Goal: Task Accomplishment & Management: Manage account settings

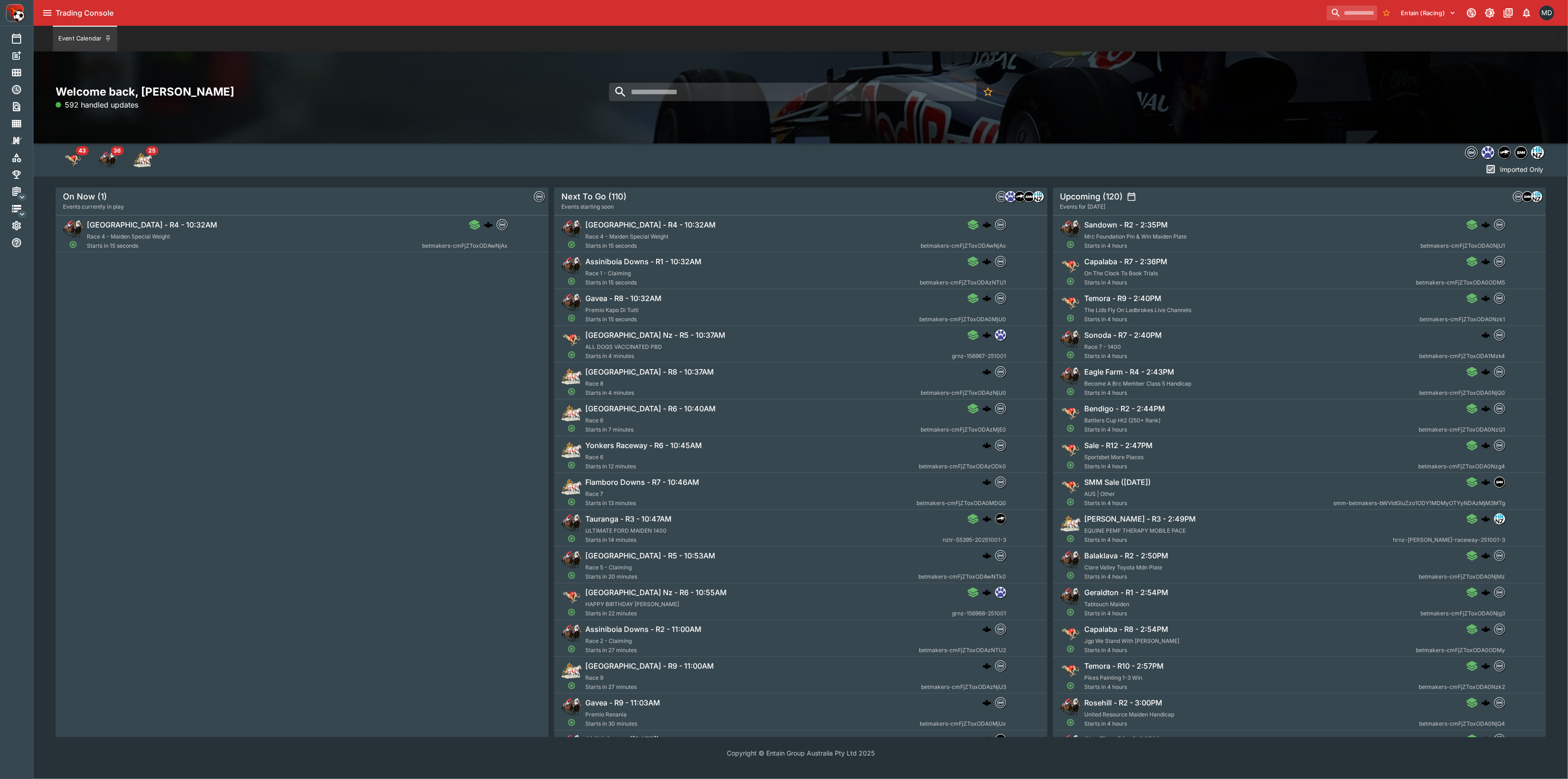
click at [23, 196] on icon "Management" at bounding box center [22, 197] width 9 height 9
click at [21, 193] on icon "Management" at bounding box center [22, 197] width 9 height 9
click at [15, 189] on icon "Management" at bounding box center [16, 191] width 9 height 9
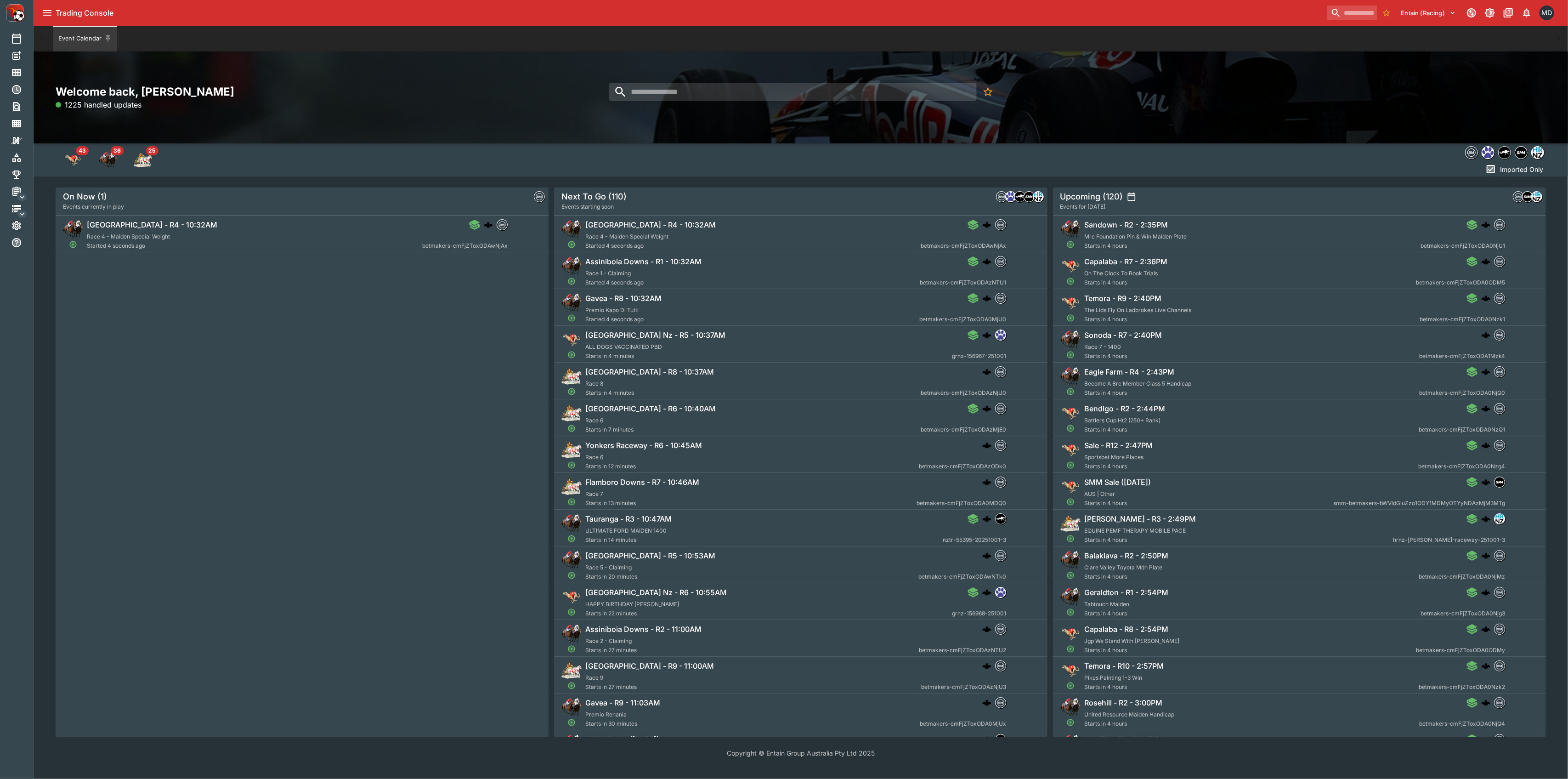
click at [20, 194] on icon "Management" at bounding box center [22, 197] width 9 height 9
click at [21, 296] on icon "Margin Decay" at bounding box center [22, 297] width 11 height 11
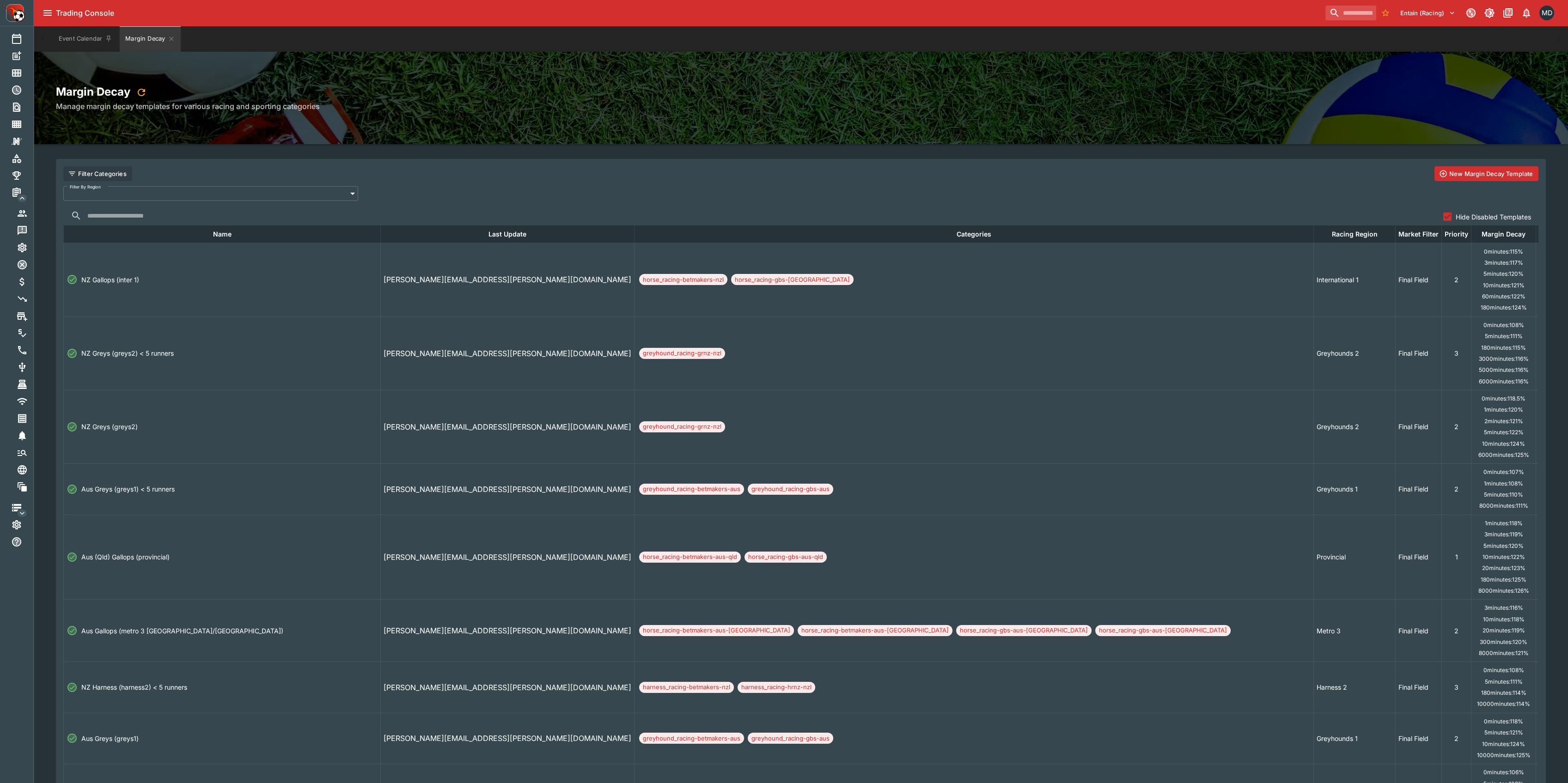
click at [656, 111] on h6 "Manage margin decay templates for various racing and sporting categories" at bounding box center [800, 107] width 1490 height 11
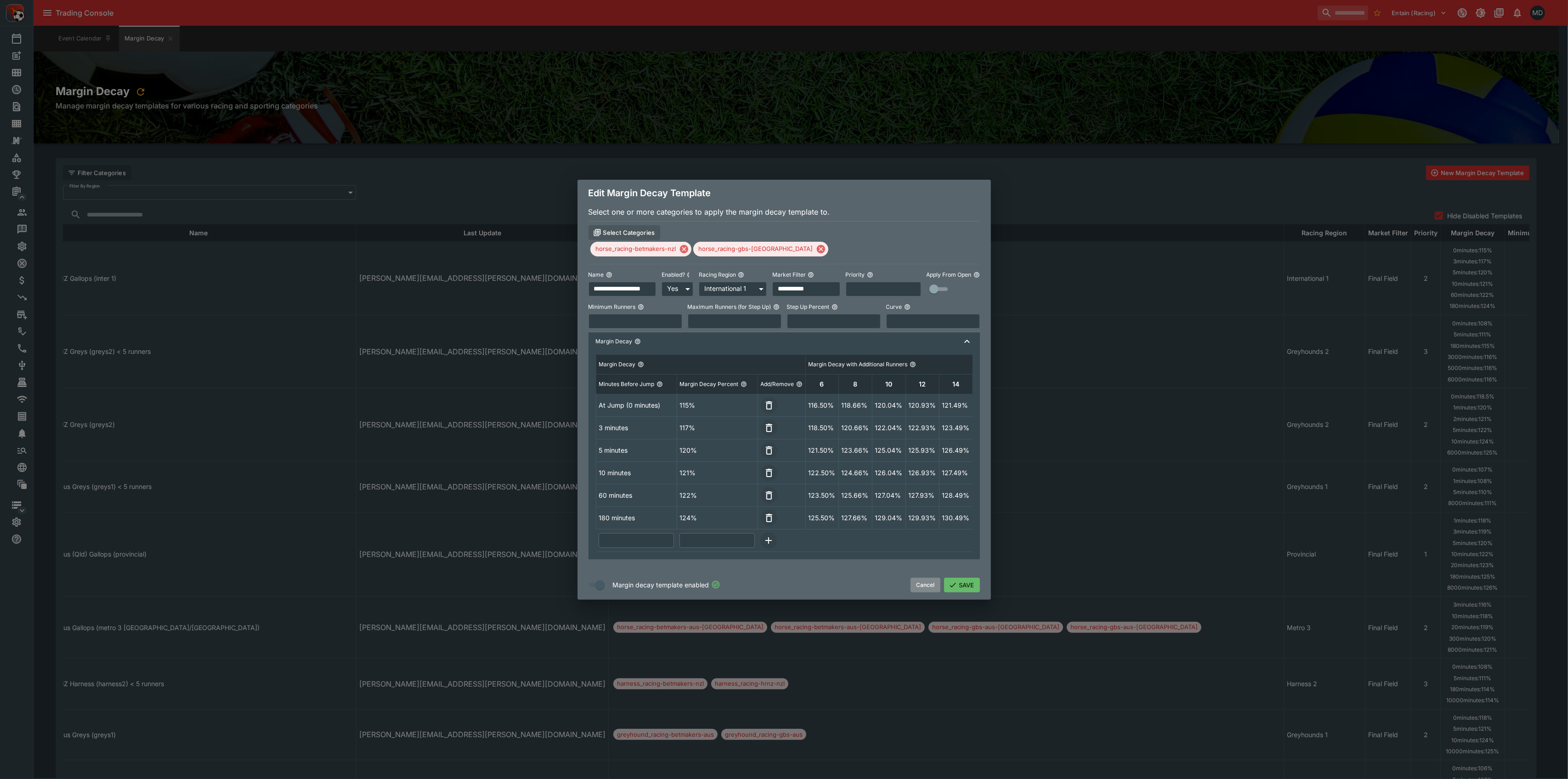
click at [653, 586] on button "Cancel" at bounding box center [925, 585] width 30 height 15
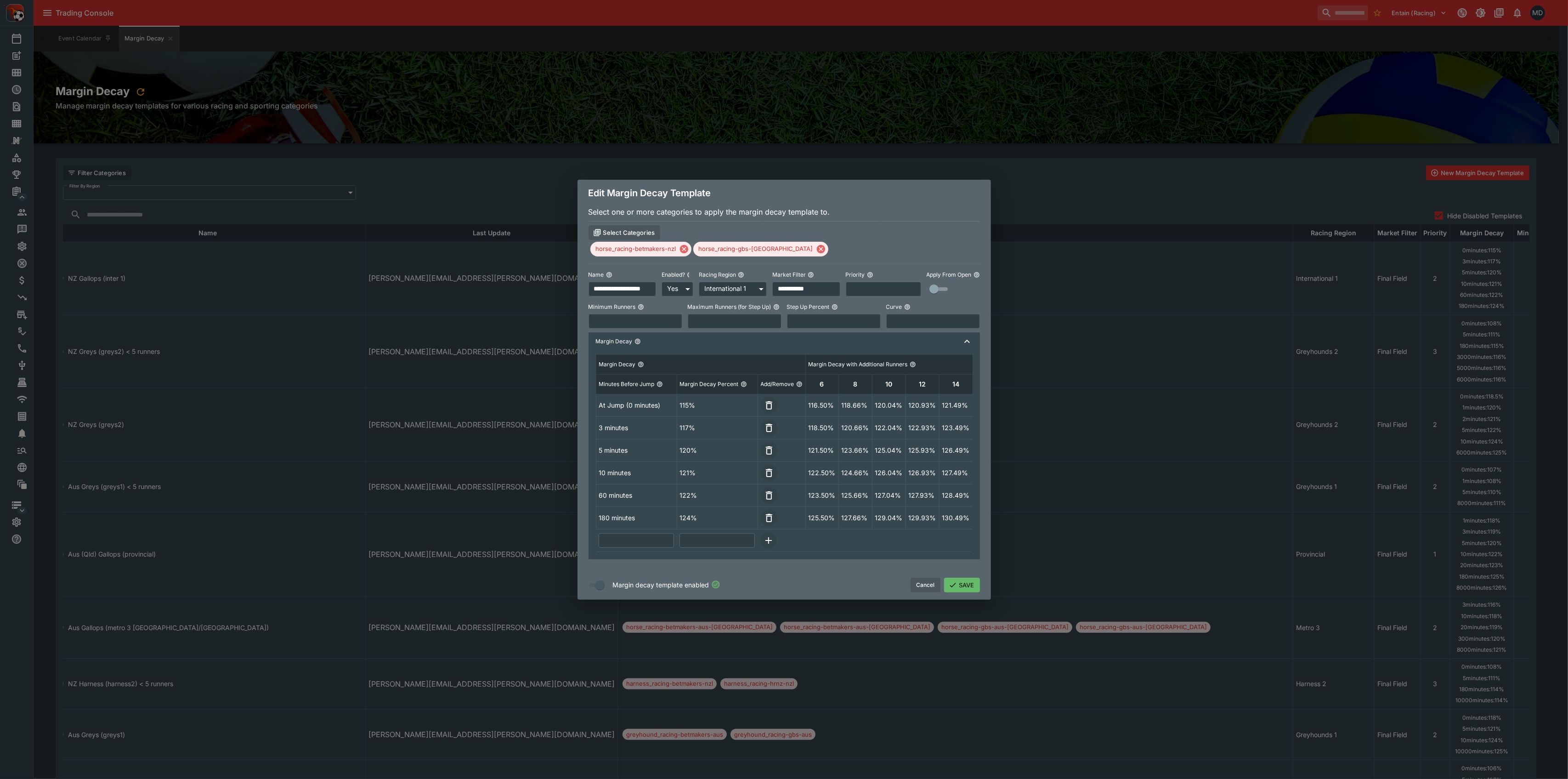
click at [617, 490] on td "60 minutes" at bounding box center [636, 495] width 81 height 23
click at [653, 590] on button "Cancel" at bounding box center [925, 585] width 30 height 15
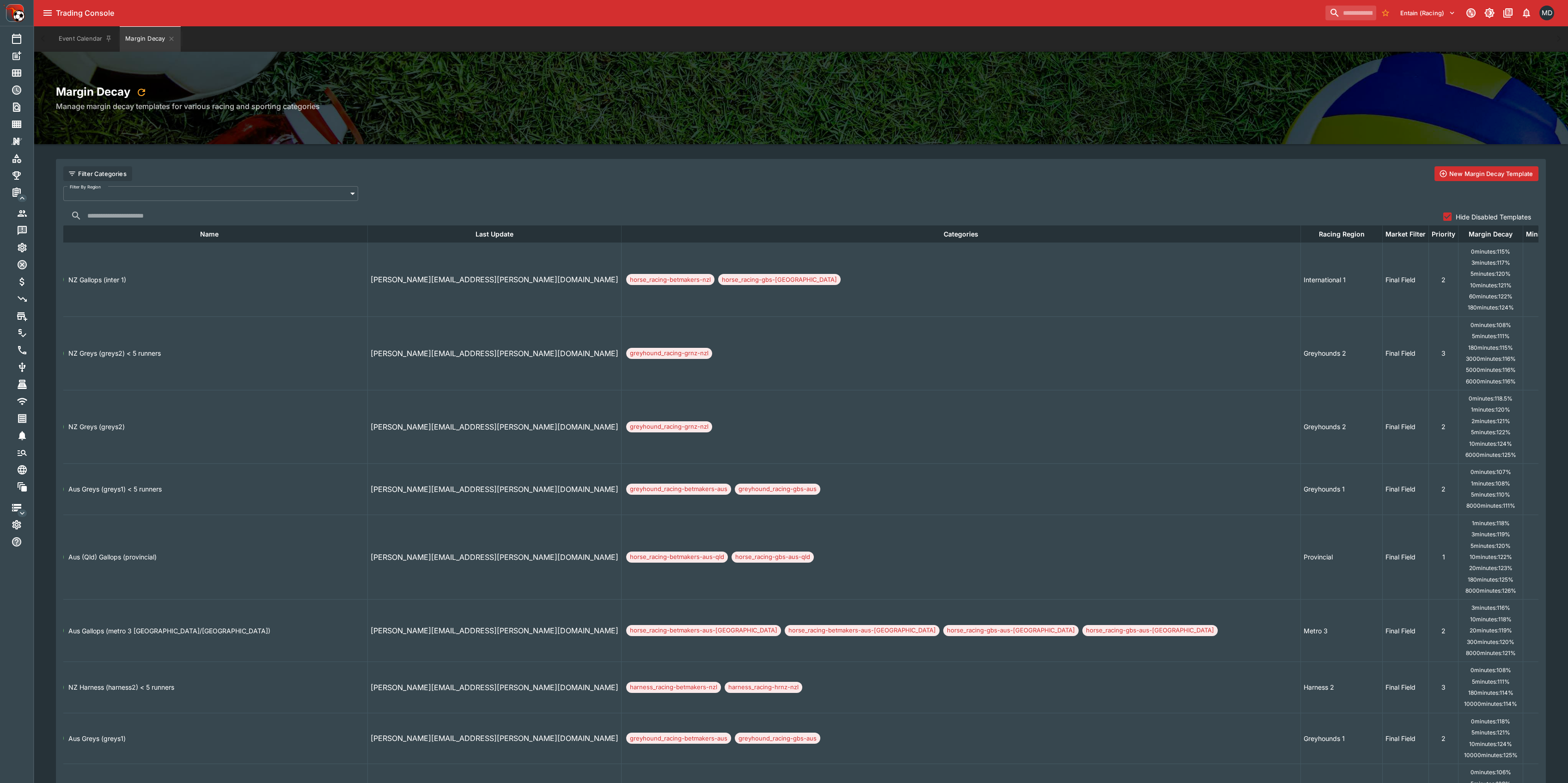
click at [656, 346] on ul "180 minutes: 115 %" at bounding box center [1491, 348] width 59 height 11
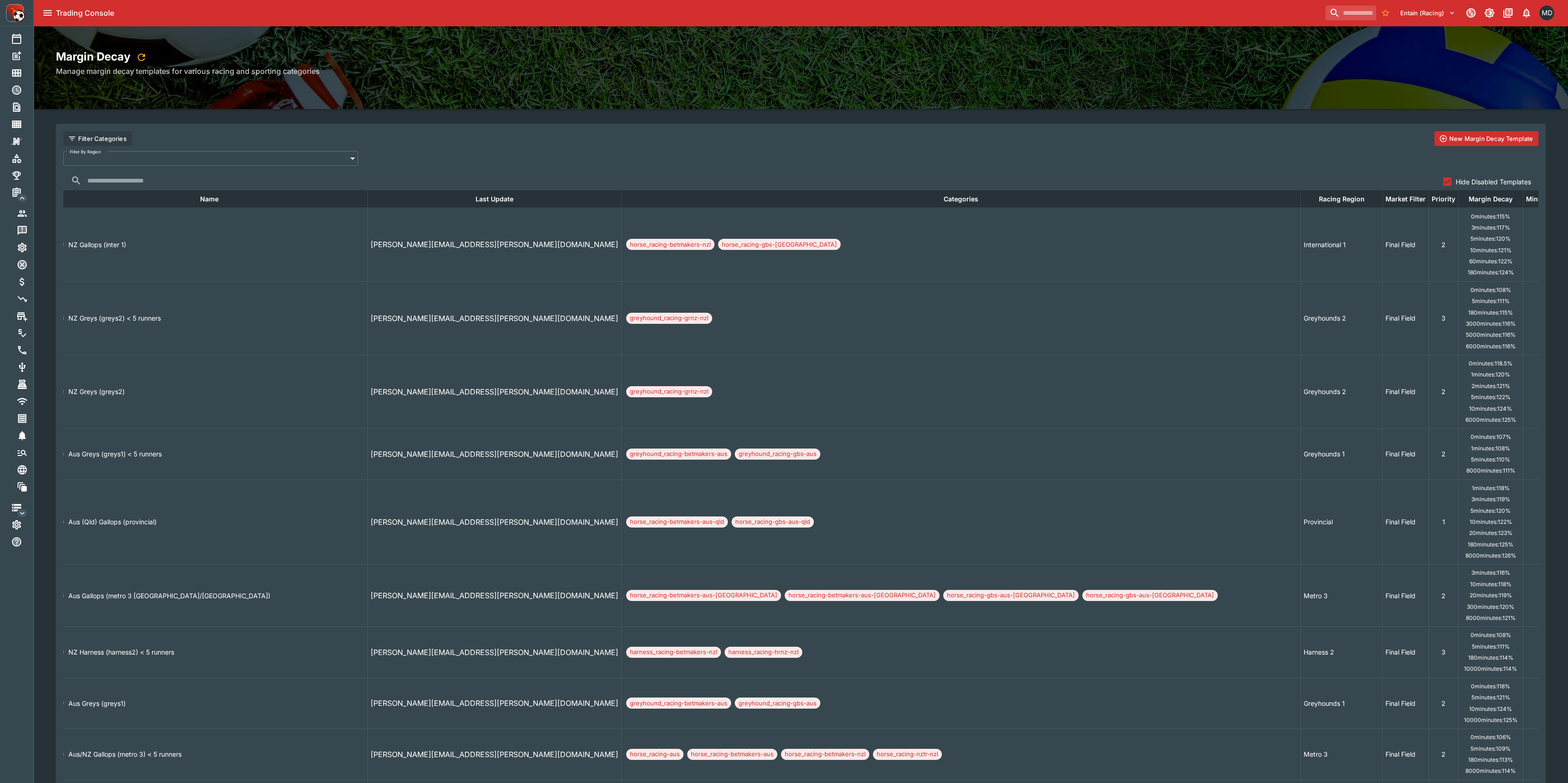
scroll to position [61, 0]
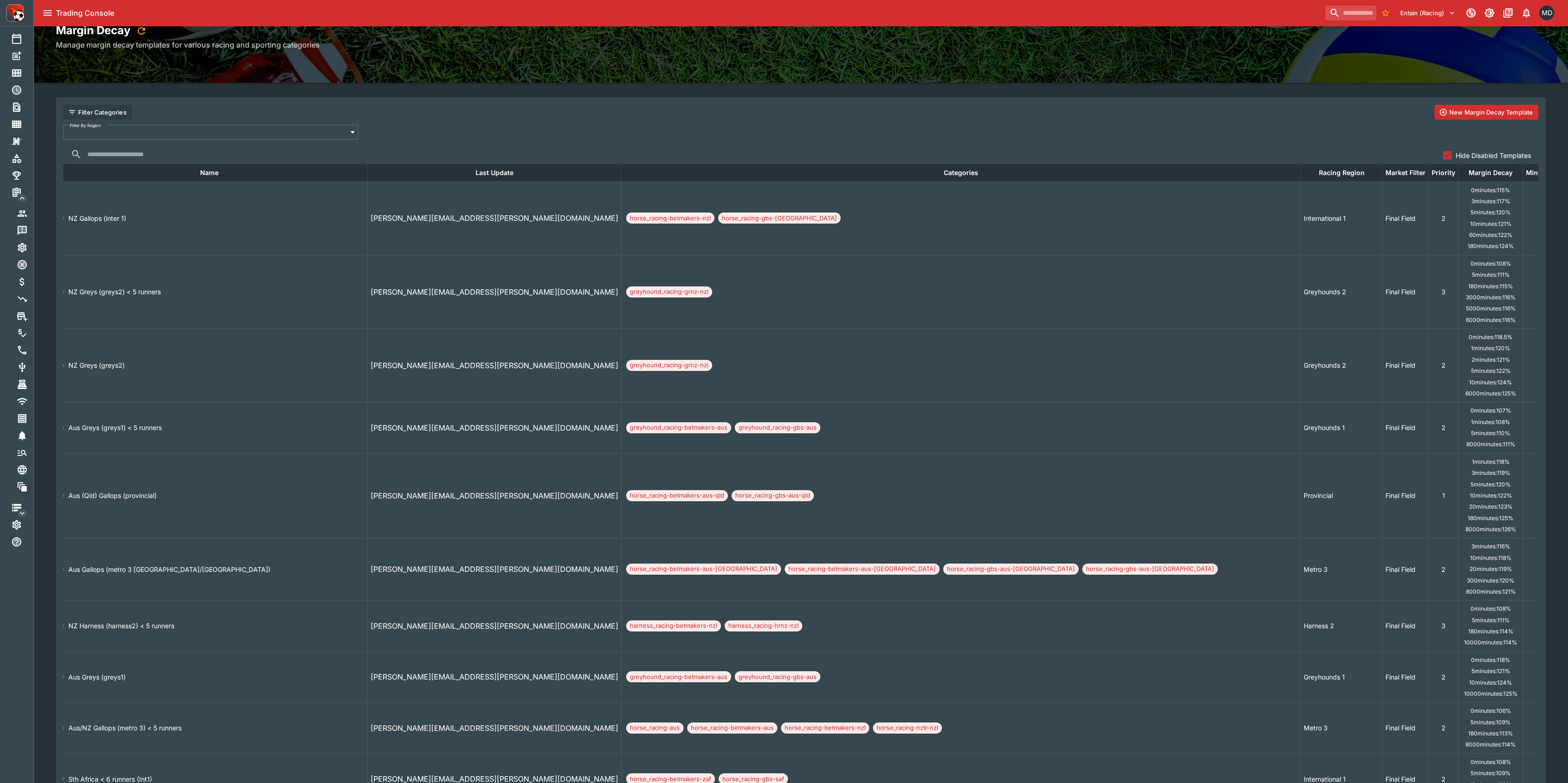
drag, startPoint x: 1187, startPoint y: 420, endPoint x: 1017, endPoint y: 436, distance: 170.8
click at [656, 436] on td "greyhound_racing-betmakers-aus greyhound_racing-gbs-aus" at bounding box center [961, 428] width 679 height 51
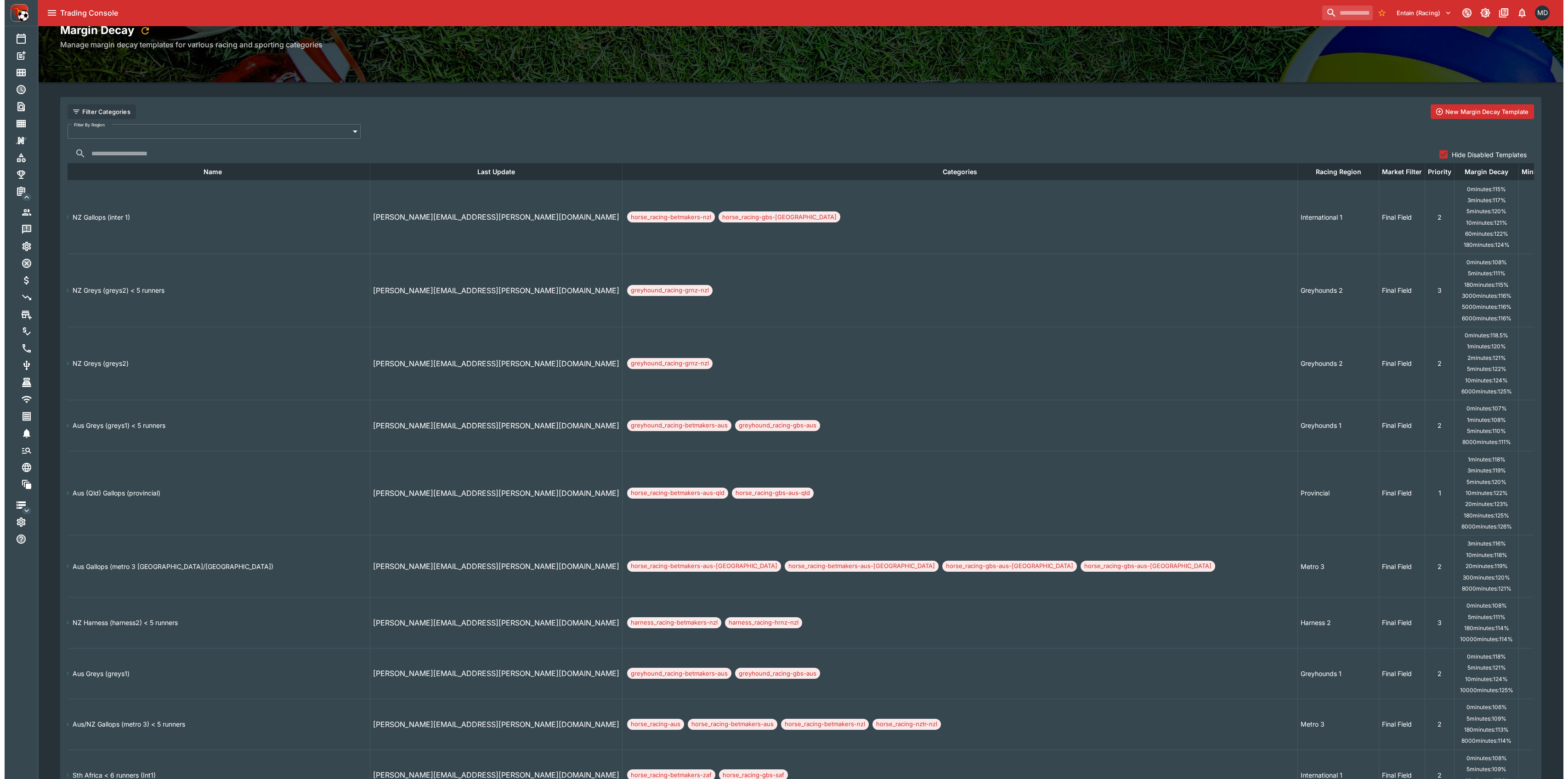
scroll to position [122, 0]
